Goal: Task Accomplishment & Management: Use online tool/utility

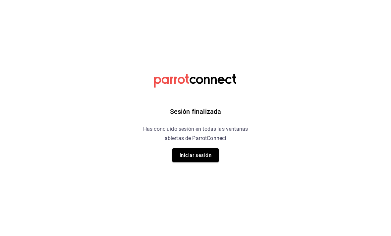
click at [201, 159] on button "Iniciar sesión" at bounding box center [195, 155] width 46 height 14
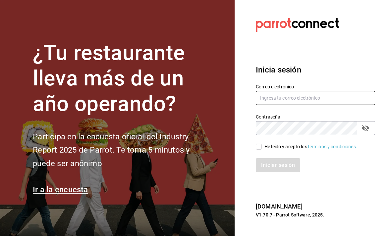
click at [293, 105] on input "text" at bounding box center [315, 98] width 119 height 14
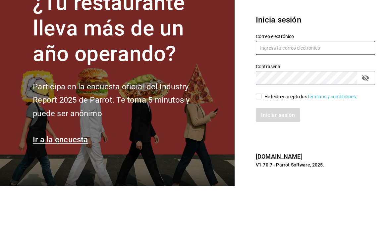
type input "[PERSON_NAME][EMAIL_ADDRESS][PERSON_NAME][DOMAIN_NAME]"
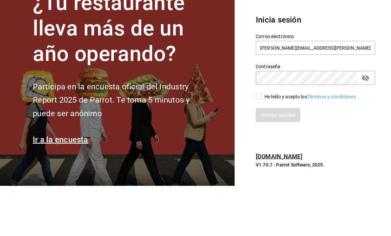
scroll to position [21, 0]
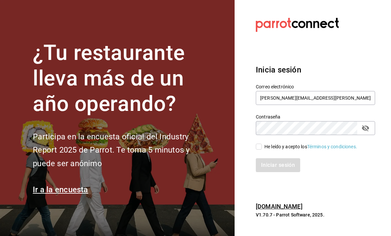
click at [260, 144] on input "He leído y acepto los Términos y condiciones." at bounding box center [259, 147] width 6 height 6
checkbox input "true"
click at [281, 158] on button "Iniciar sesión" at bounding box center [278, 165] width 44 height 14
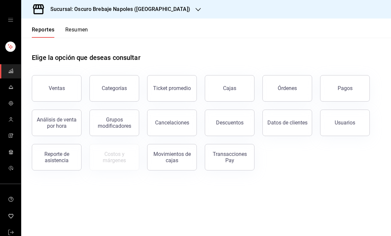
click at [150, 8] on div "Sucursal: Oscuro Brebaje Napoles ([GEOGRAPHIC_DATA])" at bounding box center [115, 9] width 177 height 19
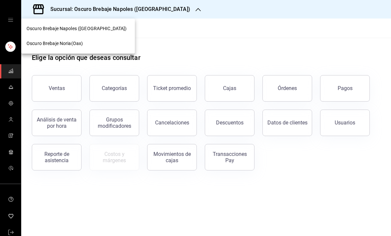
click at [91, 42] on div "Oscuro Brebaje Noria(Oax)" at bounding box center [78, 43] width 103 height 7
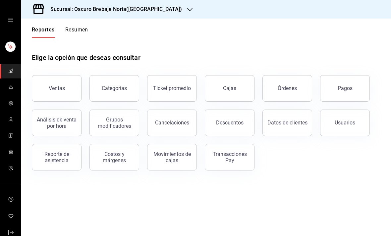
click at [233, 96] on link "Cajas" at bounding box center [230, 88] width 50 height 27
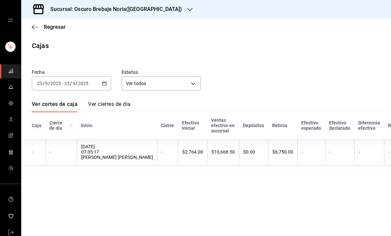
click at [103, 89] on div "[DATE] [DATE] - [DATE] [DATE]" at bounding box center [71, 84] width 79 height 14
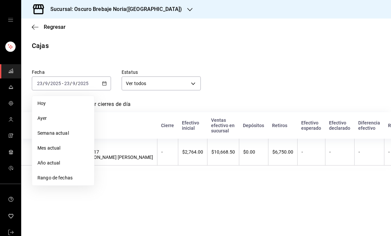
click at [45, 177] on span "Rango de fechas" at bounding box center [62, 178] width 51 height 7
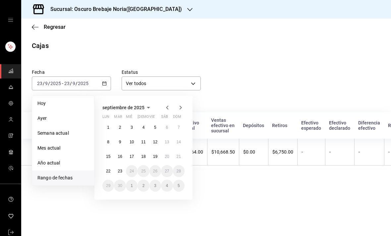
click at [181, 157] on abbr "21" at bounding box center [179, 156] width 4 height 5
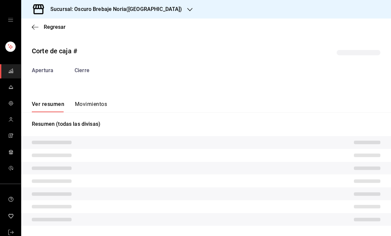
click at [89, 107] on button "Movimientos" at bounding box center [91, 106] width 32 height 11
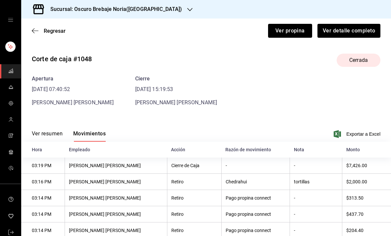
click at [35, 33] on icon "button" at bounding box center [35, 31] width 7 height 6
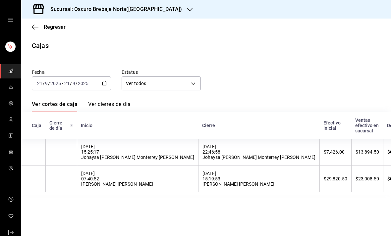
click at [96, 154] on div "21/09/2025 15:25:17 Johaysa Alessandrí Monterrey Pérez" at bounding box center [137, 152] width 113 height 16
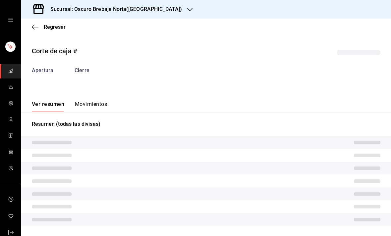
click at [91, 106] on button "Movimientos" at bounding box center [91, 106] width 32 height 11
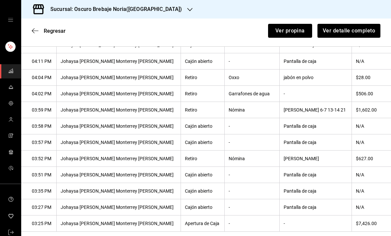
scroll to position [21, 0]
